Goal: Task Accomplishment & Management: Complete application form

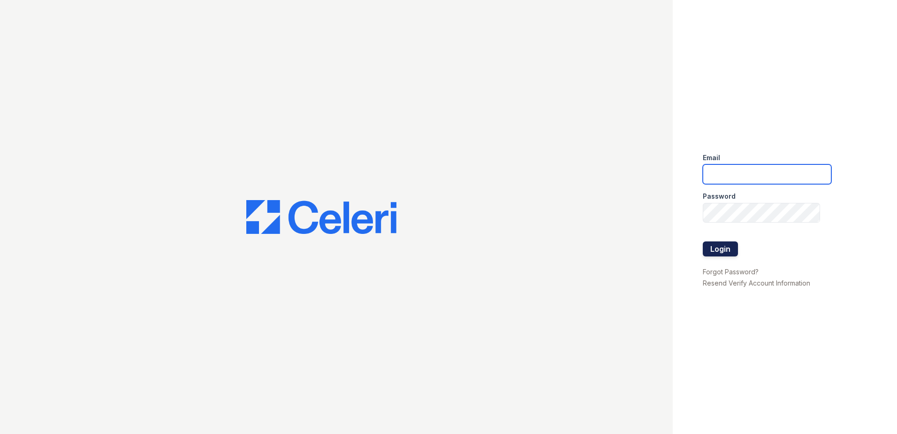
type input "[EMAIL_ADDRESS][DOMAIN_NAME]"
click at [712, 245] on button "Login" at bounding box center [720, 248] width 35 height 15
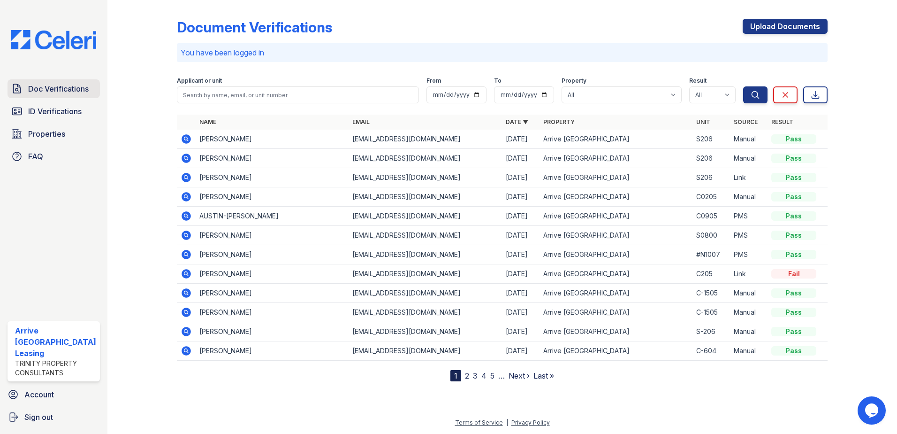
click at [66, 87] on span "Doc Verifications" at bounding box center [58, 88] width 61 height 11
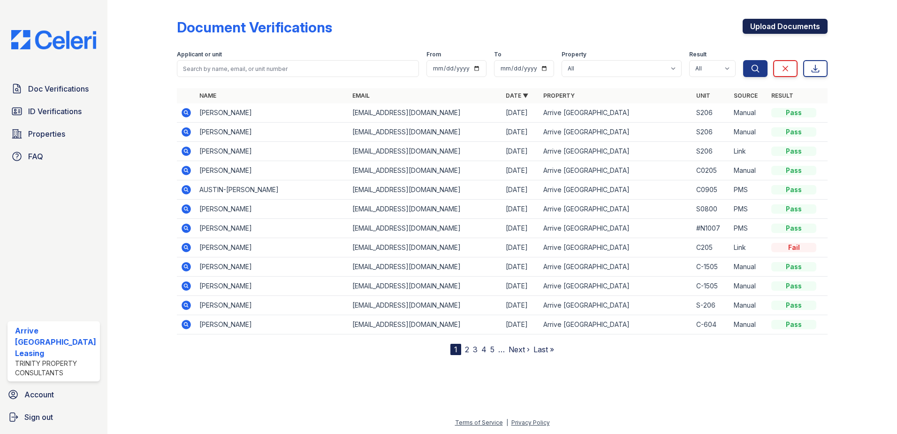
click at [789, 24] on link "Upload Documents" at bounding box center [785, 26] width 85 height 15
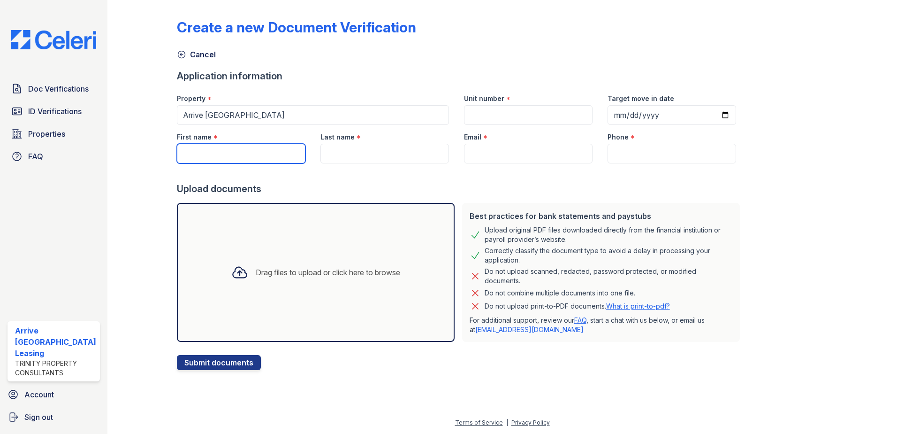
click at [268, 155] on input "First name" at bounding box center [241, 154] width 129 height 20
type input "Crystal"
type input "N1608"
type input "[PERSON_NAME]"
type input "[EMAIL_ADDRESS][DOMAIN_NAME]"
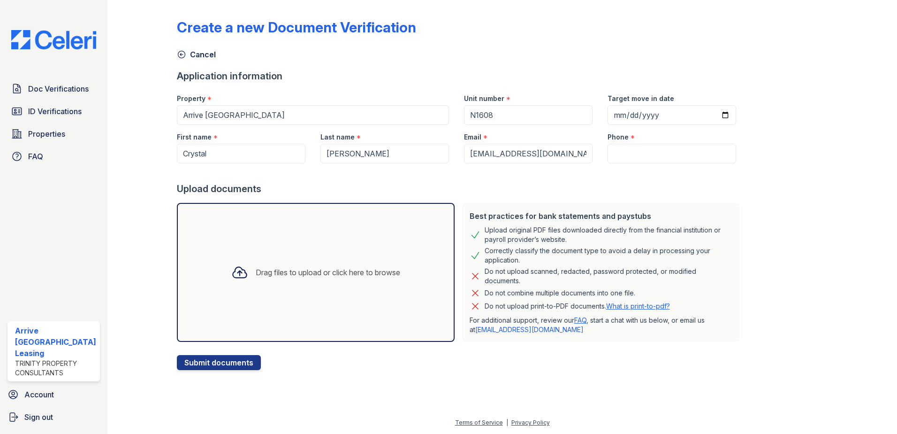
type input "[PHONE_NUMBER]"
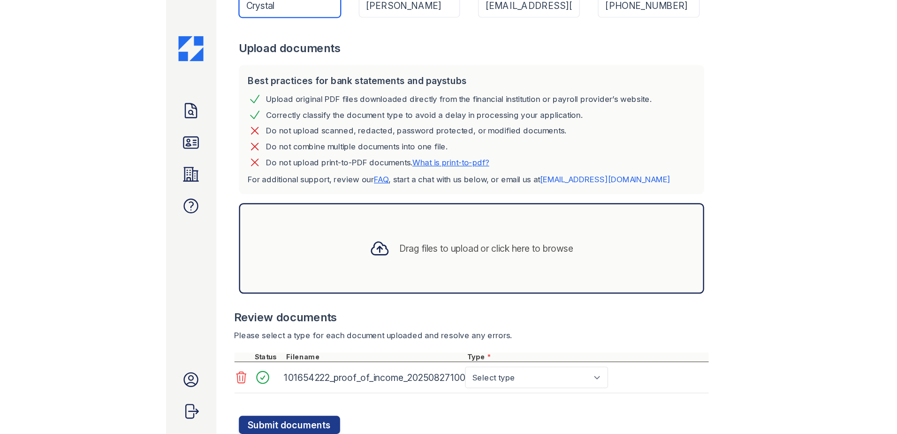
scroll to position [181, 0]
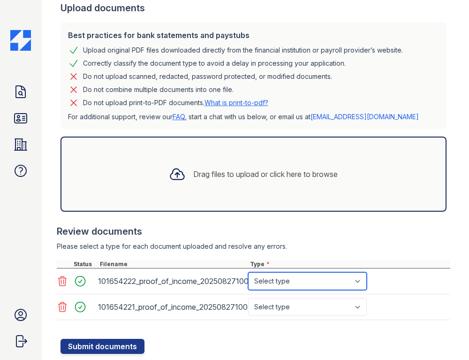
click at [357, 281] on select "Select type Paystub Bank Statement Offer Letter Tax Documents Benefit Award Let…" at bounding box center [307, 281] width 119 height 18
select select "paystub"
click at [248, 272] on select "Select type Paystub Bank Statement Offer Letter Tax Documents Benefit Award Let…" at bounding box center [307, 281] width 119 height 18
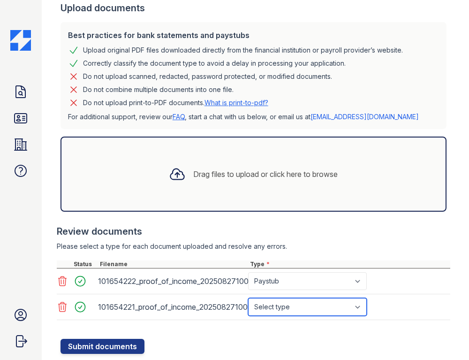
click at [354, 307] on select "Select type Paystub Bank Statement Offer Letter Tax Documents Benefit Award Let…" at bounding box center [307, 307] width 119 height 18
select select "paystub"
click at [248, 298] on select "Select type Paystub Bank Statement Offer Letter Tax Documents Benefit Award Let…" at bounding box center [307, 307] width 119 height 18
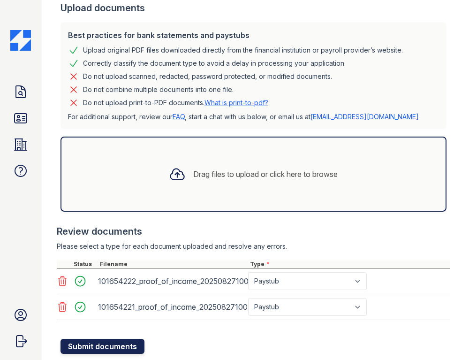
click at [120, 345] on button "Submit documents" at bounding box center [103, 346] width 84 height 15
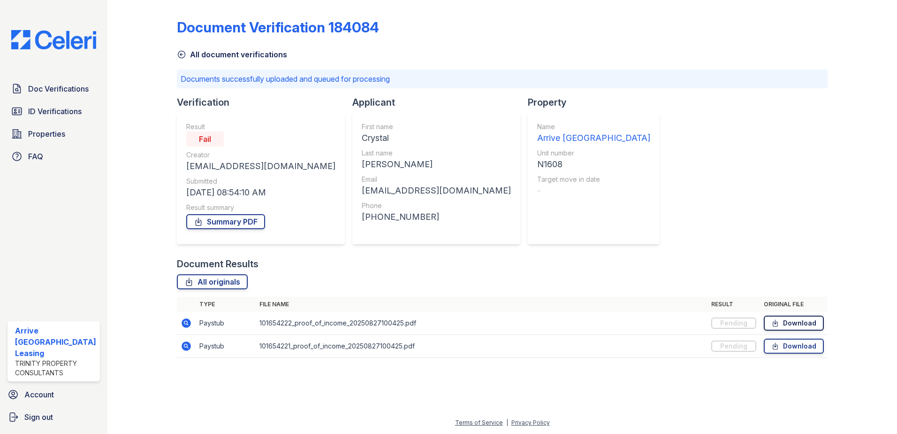
click at [797, 324] on link "Download" at bounding box center [794, 322] width 60 height 15
click at [58, 131] on span "Properties" at bounding box center [46, 133] width 37 height 11
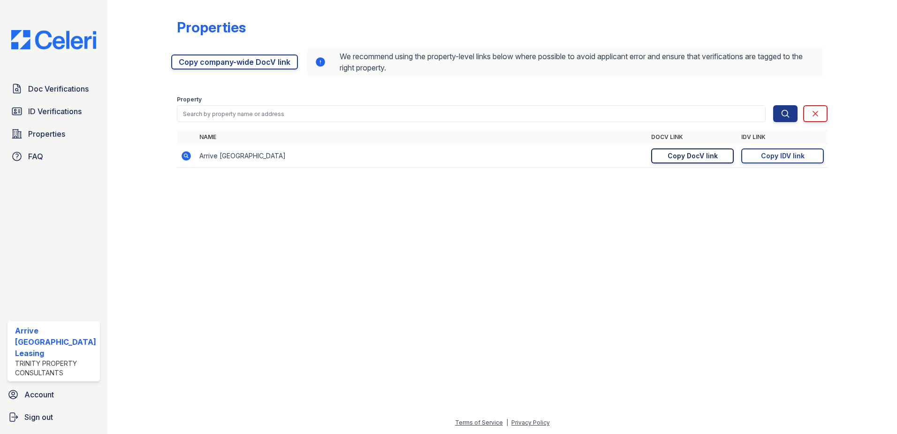
click at [692, 157] on div "Copy DocV link" at bounding box center [693, 155] width 50 height 9
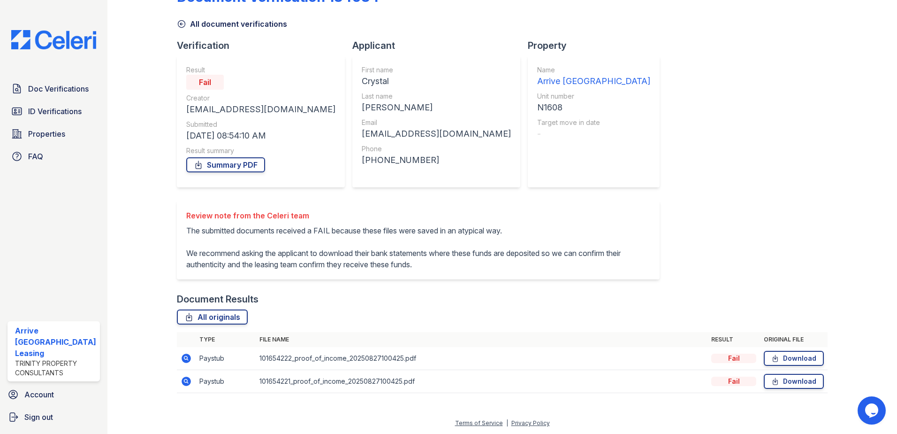
scroll to position [31, 0]
click at [55, 136] on span "Properties" at bounding box center [46, 133] width 37 height 11
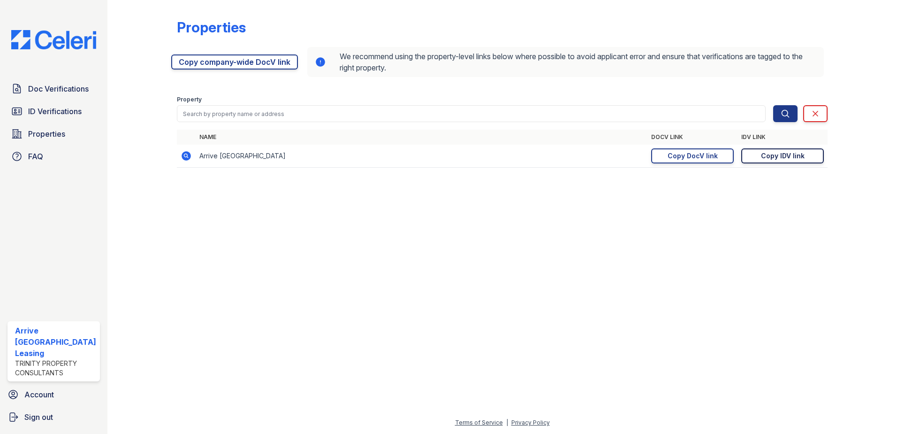
click at [793, 152] on div "Copy IDV link" at bounding box center [783, 155] width 44 height 9
